Goal: Transaction & Acquisition: Subscribe to service/newsletter

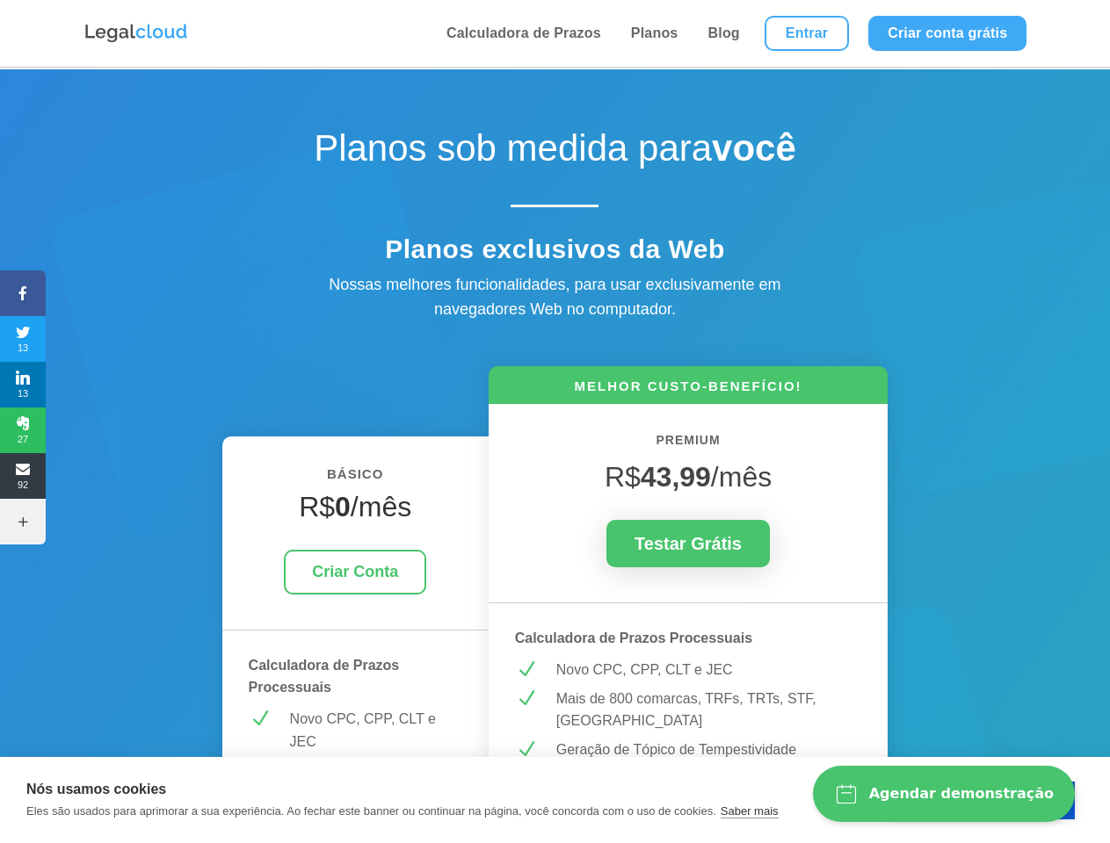
click at [23, 293] on icon at bounding box center [23, 293] width 46 height 14
click at [23, 339] on span "13" at bounding box center [23, 339] width 46 height 28
click at [23, 385] on span "13" at bounding box center [23, 385] width 46 height 28
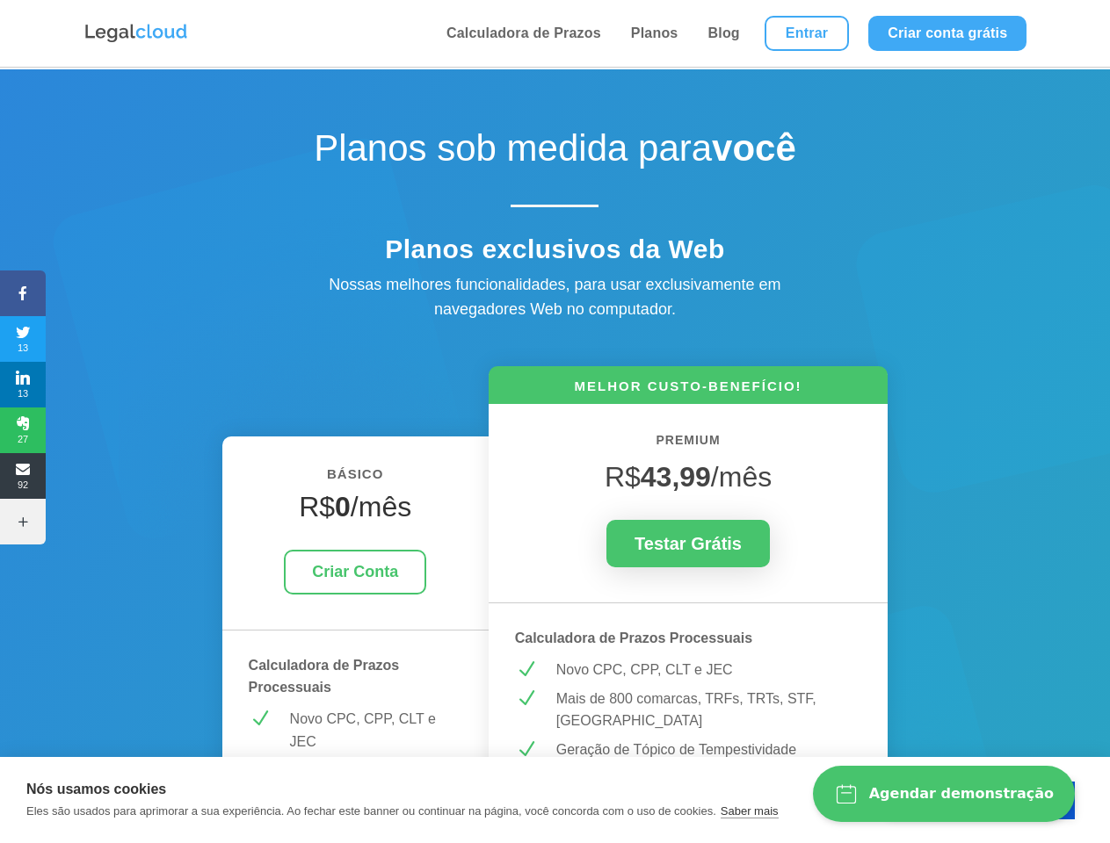
click at [23, 430] on span "27" at bounding box center [23, 430] width 46 height 28
click at [23, 476] on span "92" at bounding box center [23, 476] width 46 height 28
click at [23, 522] on icon at bounding box center [23, 522] width 46 height 14
